Goal: Ask a question: Seek information or help from site administrators or community

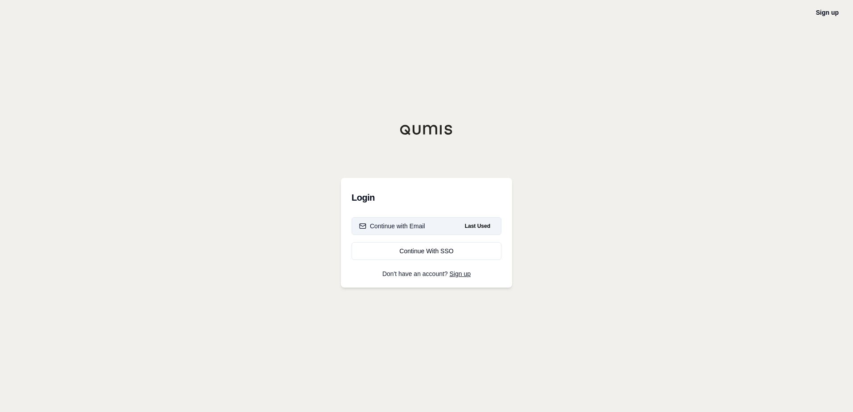
click at [396, 227] on div "Continue with Email" at bounding box center [392, 226] width 66 height 9
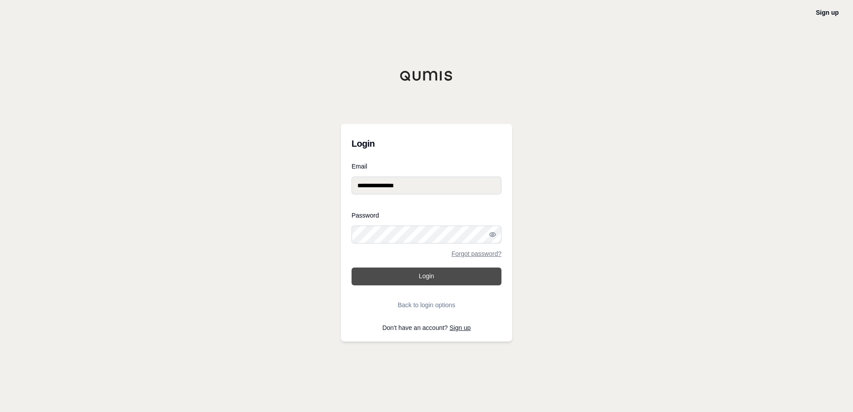
click at [432, 272] on button "Login" at bounding box center [427, 277] width 150 height 18
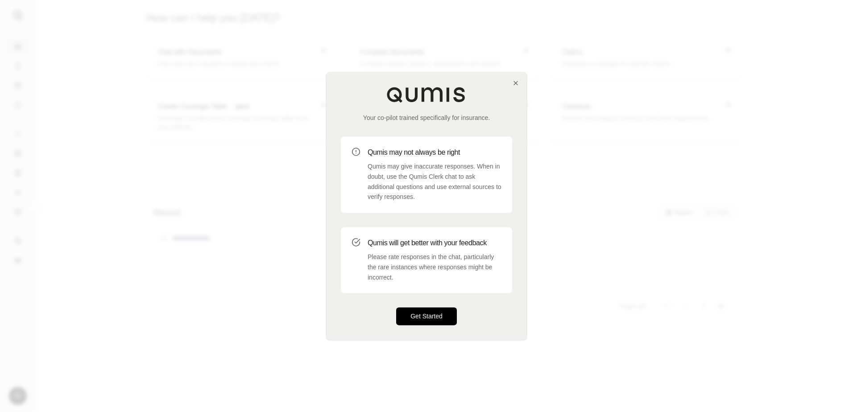
click at [441, 312] on button "Get Started" at bounding box center [426, 317] width 61 height 18
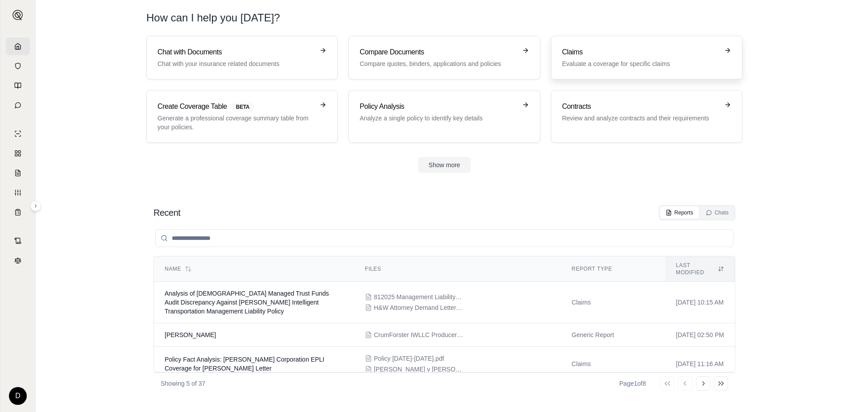
click at [611, 55] on h3 "Claims" at bounding box center [640, 52] width 157 height 11
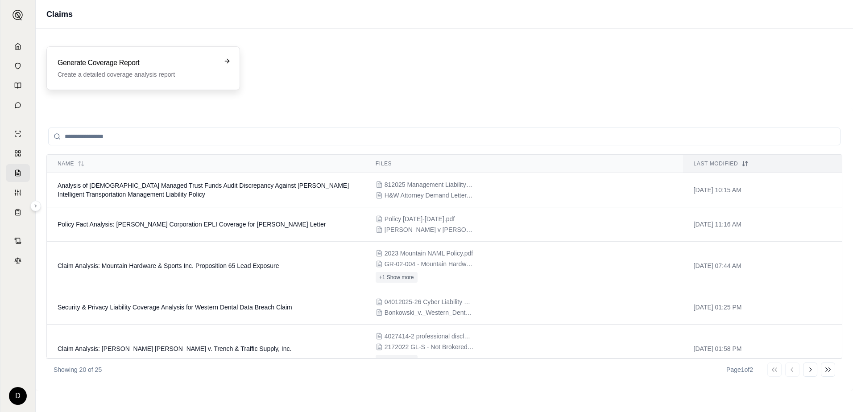
click at [202, 68] on h3 "Generate Coverage Report" at bounding box center [137, 63] width 159 height 11
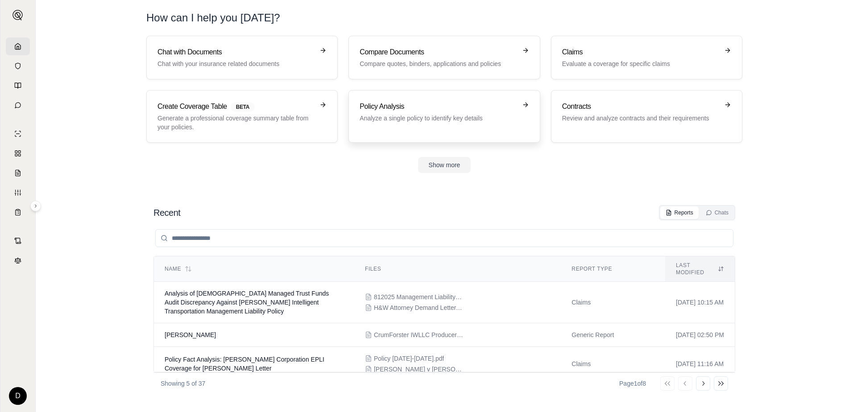
click at [404, 113] on div "Policy Analysis Analyze a single policy to identify key details" at bounding box center [438, 111] width 157 height 21
click at [230, 61] on p "Chat with your insurance related documents" at bounding box center [236, 63] width 157 height 9
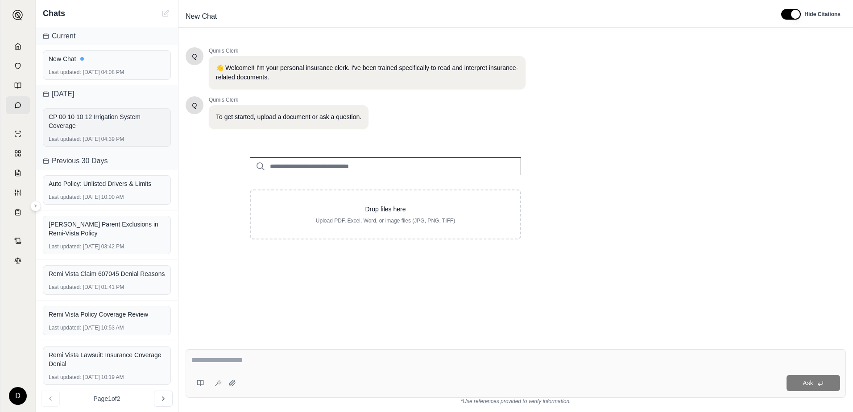
click at [88, 117] on div "CP 00 10 10 12 Irrigation System Coverage" at bounding box center [107, 121] width 116 height 18
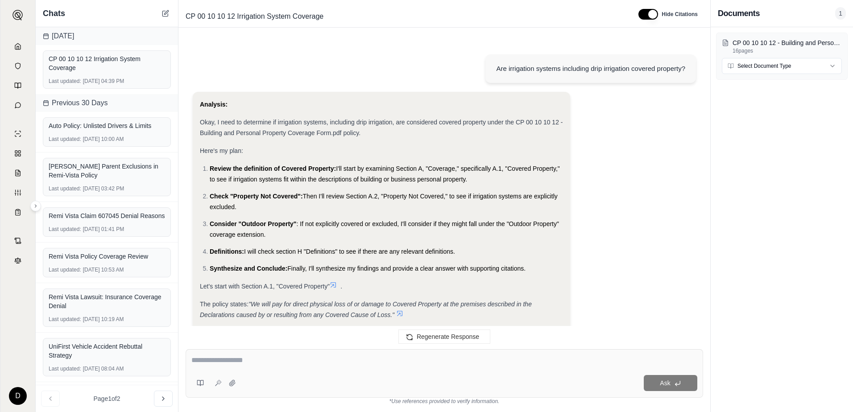
scroll to position [781, 0]
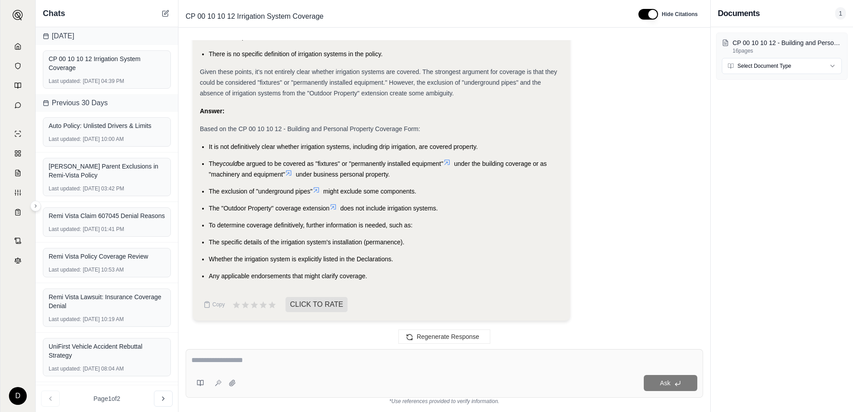
click at [521, 141] on li "It is not definitively clear whether irrigation systems, including drip irrigat…" at bounding box center [386, 146] width 354 height 11
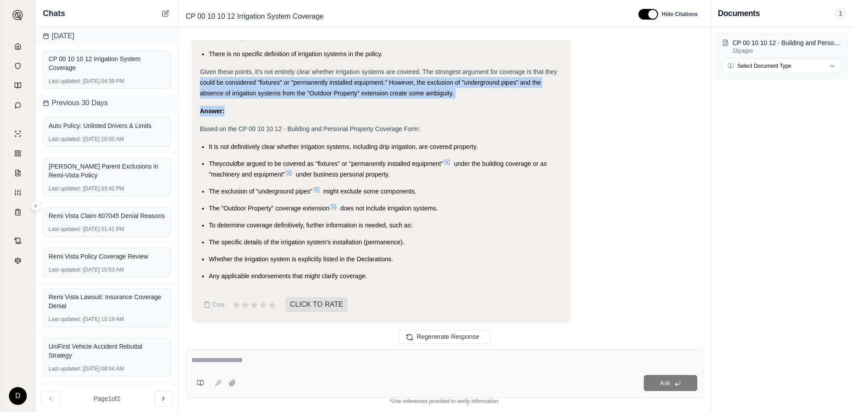
drag, startPoint x: 568, startPoint y: 75, endPoint x: 568, endPoint y: 111, distance: 36.2
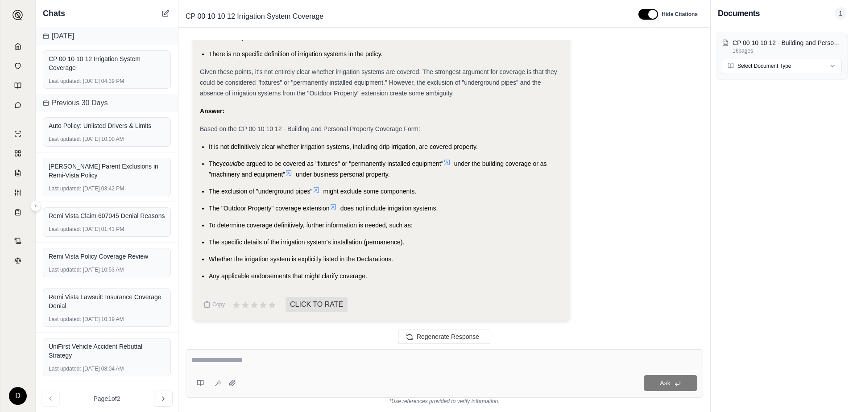
drag, startPoint x: 568, startPoint y: 111, endPoint x: 552, endPoint y: 121, distance: 18.8
click at [553, 248] on ul "It is not definitively clear whether irrigation systems, including drip irrigat…" at bounding box center [381, 211] width 363 height 140
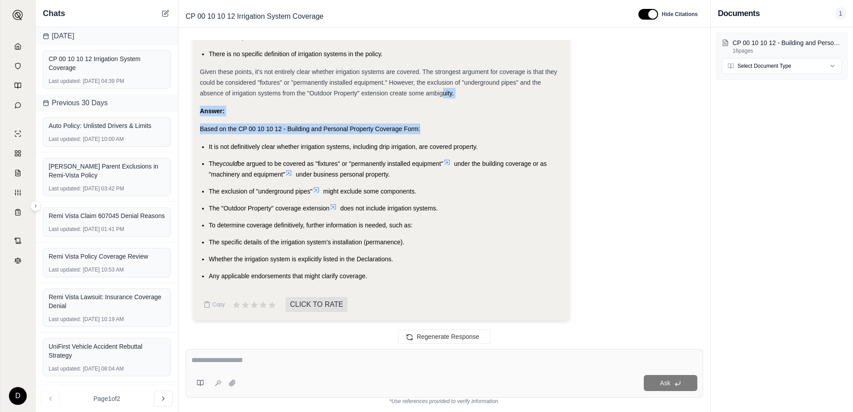
drag, startPoint x: 441, startPoint y: 90, endPoint x: 445, endPoint y: 126, distance: 35.9
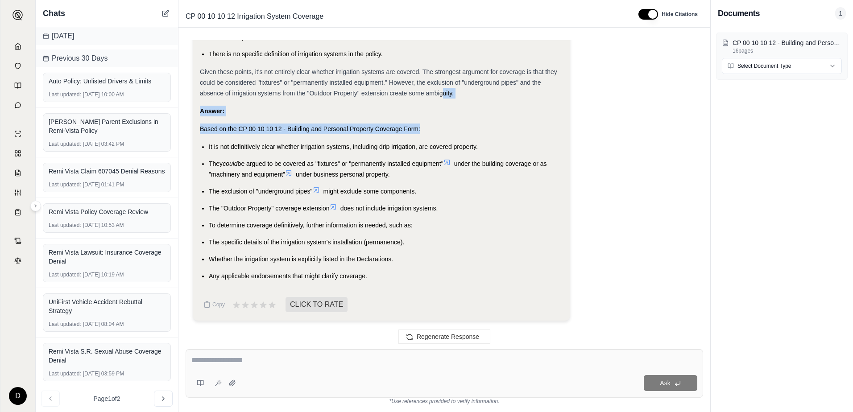
scroll to position [0, 0]
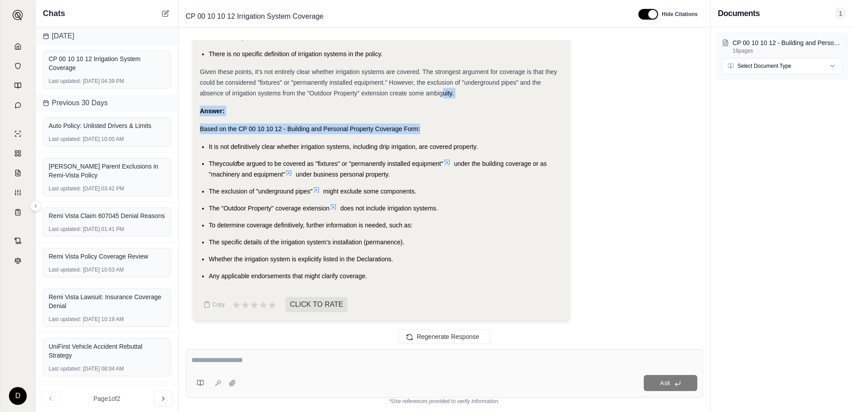
click at [519, 130] on div "Based on the CP 00 10 10 12 - Building and Personal Property Coverage Form:" at bounding box center [381, 129] width 363 height 11
click at [459, 232] on ul "It is not definitively clear whether irrigation systems, including drip irrigat…" at bounding box center [381, 211] width 363 height 140
click at [560, 163] on li "They could be argued to be covered as "fixtures" or "permanently installed equi…" at bounding box center [386, 168] width 354 height 21
click at [547, 83] on div "Given these points, it's not entirely clear whether irrigation systems are cove…" at bounding box center [381, 83] width 363 height 32
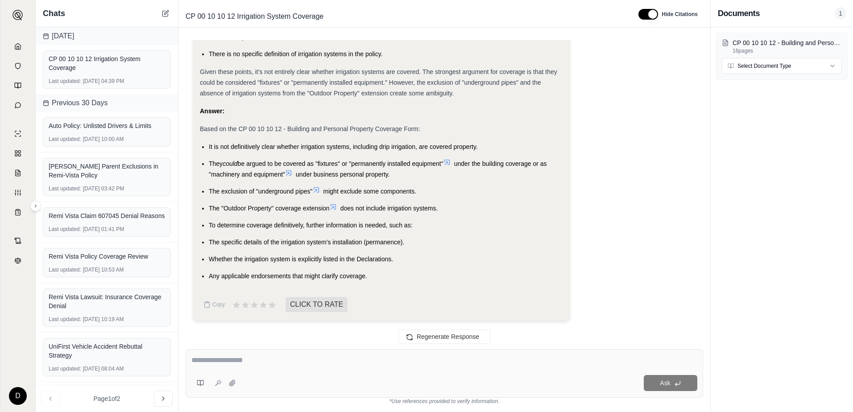
click at [387, 52] on li "There is no specific definition of irrigation systems in the policy." at bounding box center [386, 54] width 354 height 11
click at [328, 358] on textarea at bounding box center [444, 360] width 506 height 11
drag, startPoint x: 532, startPoint y: 212, endPoint x: 531, endPoint y: 241, distance: 28.6
click at [531, 241] on ul "It is not definitively clear whether irrigation systems, including drip irrigat…" at bounding box center [381, 211] width 363 height 140
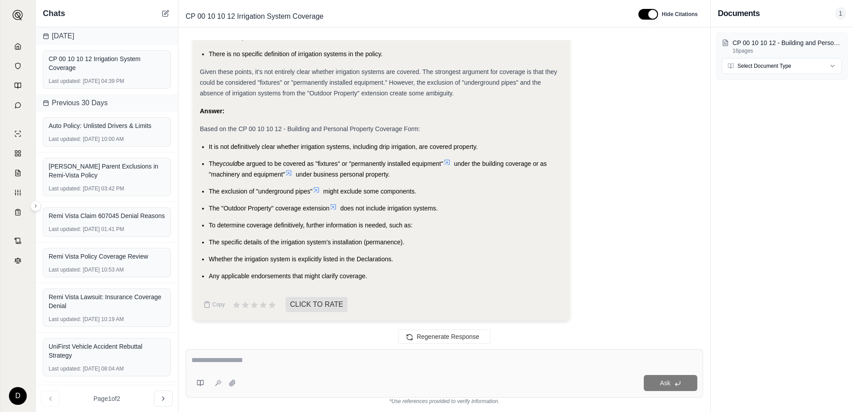
drag, startPoint x: 531, startPoint y: 241, endPoint x: 581, endPoint y: 132, distance: 120.0
click at [295, 40] on div "Are irrigation systems including drip irrigation covered property? Analysis: Ok…" at bounding box center [445, 187] width 532 height 309
click at [275, 360] on textarea at bounding box center [444, 360] width 506 height 11
click at [385, 276] on li "Any applicable endorsements that might clarify coverage." at bounding box center [386, 276] width 354 height 11
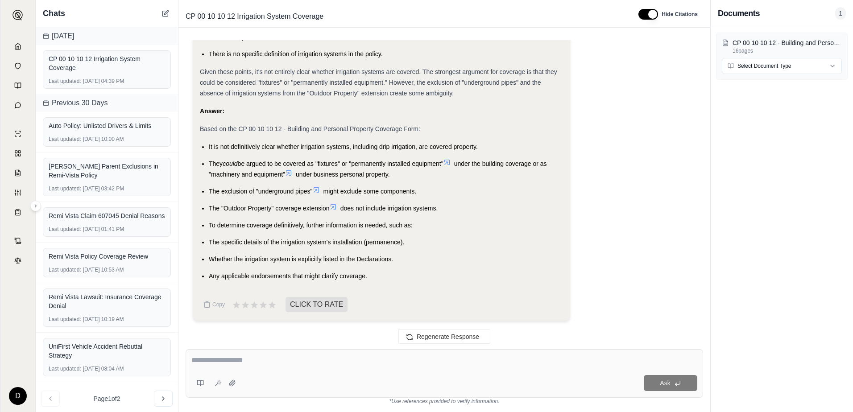
click at [394, 259] on li "Whether the irrigation system is explicitly listed in the Declarations." at bounding box center [386, 259] width 354 height 11
click at [412, 226] on span "To determine coverage definitively, further information is needed, such as:" at bounding box center [311, 225] width 204 height 7
drag, startPoint x: 603, startPoint y: 98, endPoint x: 604, endPoint y: 129, distance: 30.4
